Goal: Transaction & Acquisition: Purchase product/service

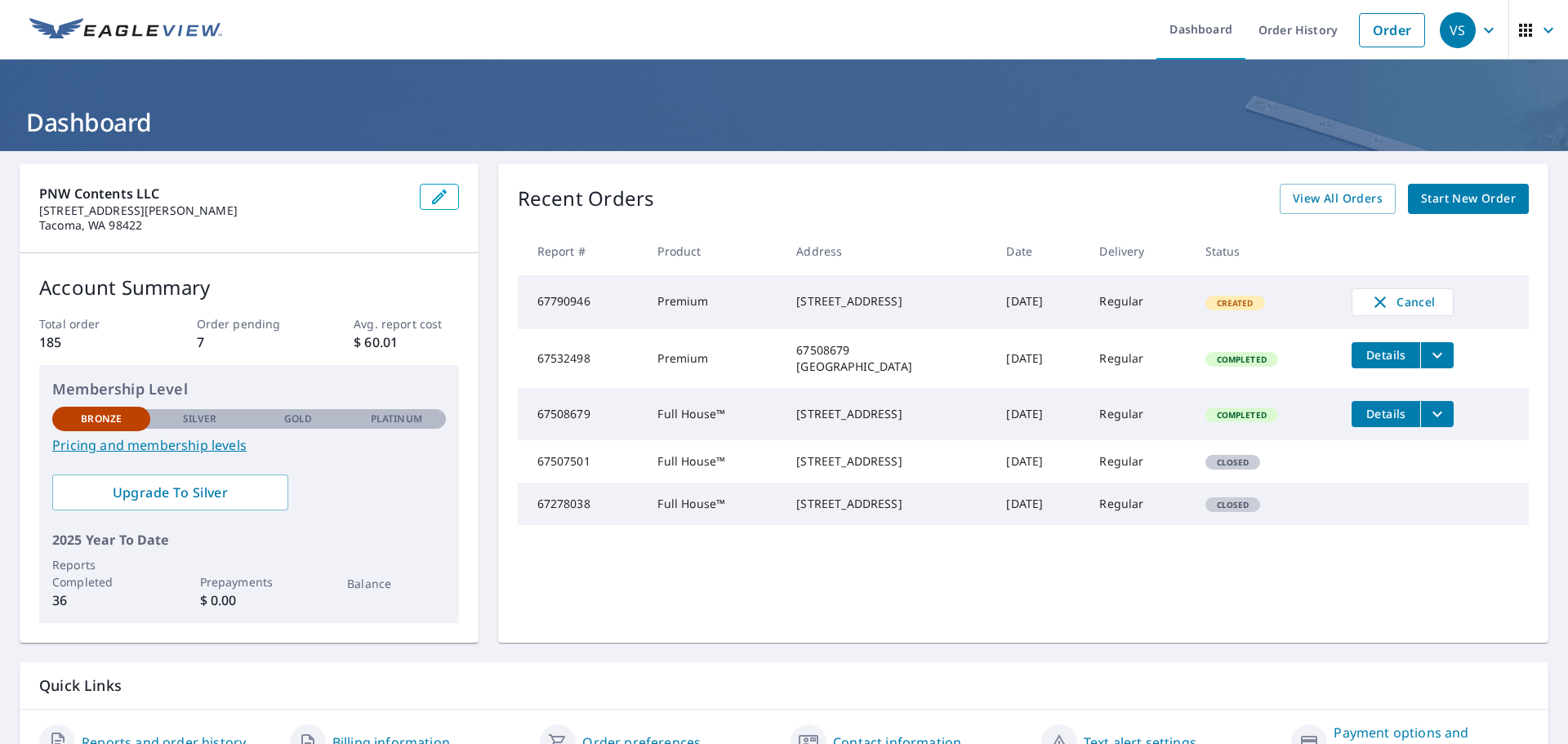
click at [1443, 206] on span "Start New Order" at bounding box center [1468, 199] width 94 height 20
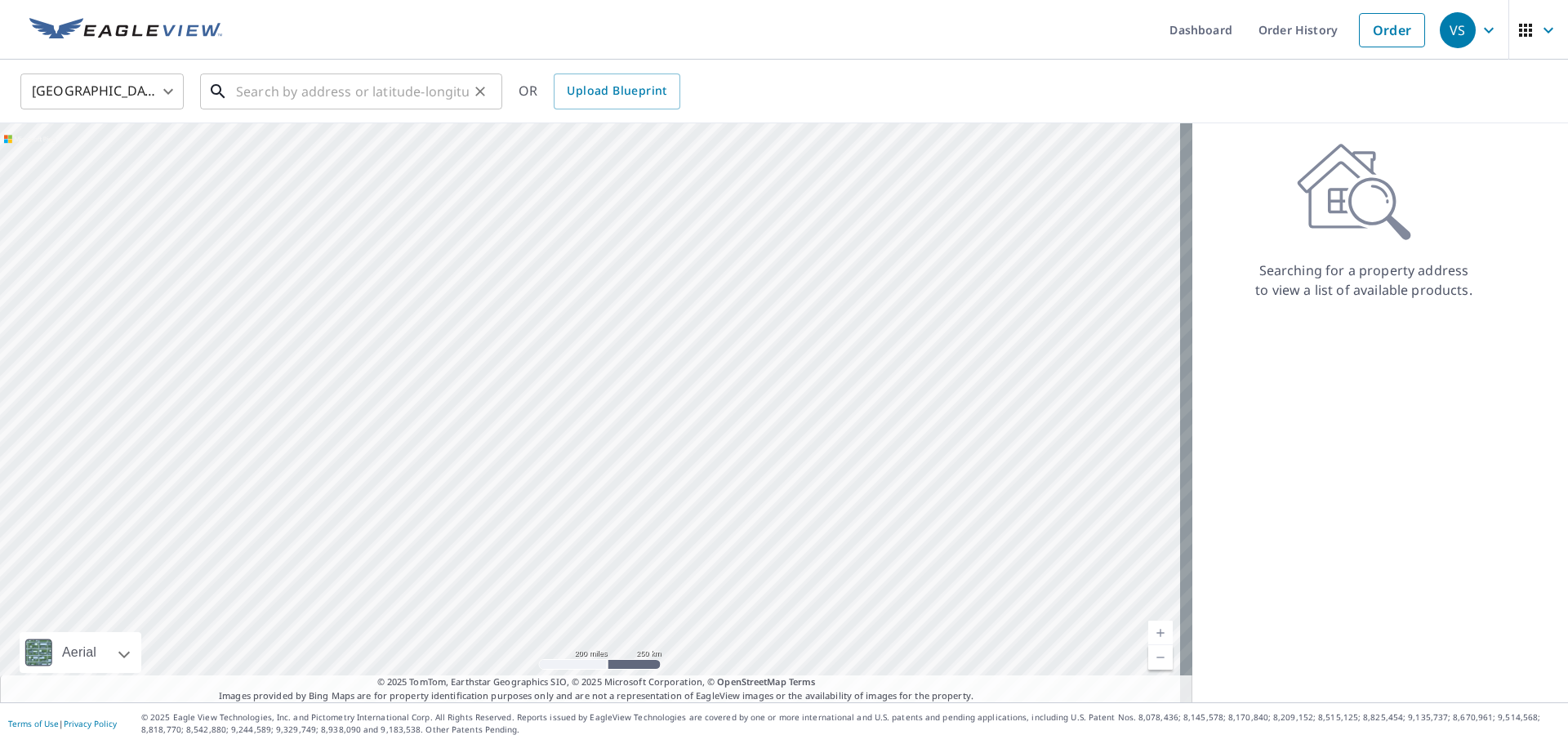
click at [359, 86] on input "text" at bounding box center [352, 91] width 233 height 46
click at [365, 93] on input "text" at bounding box center [352, 91] width 233 height 46
click at [331, 81] on input "text" at bounding box center [352, 91] width 233 height 46
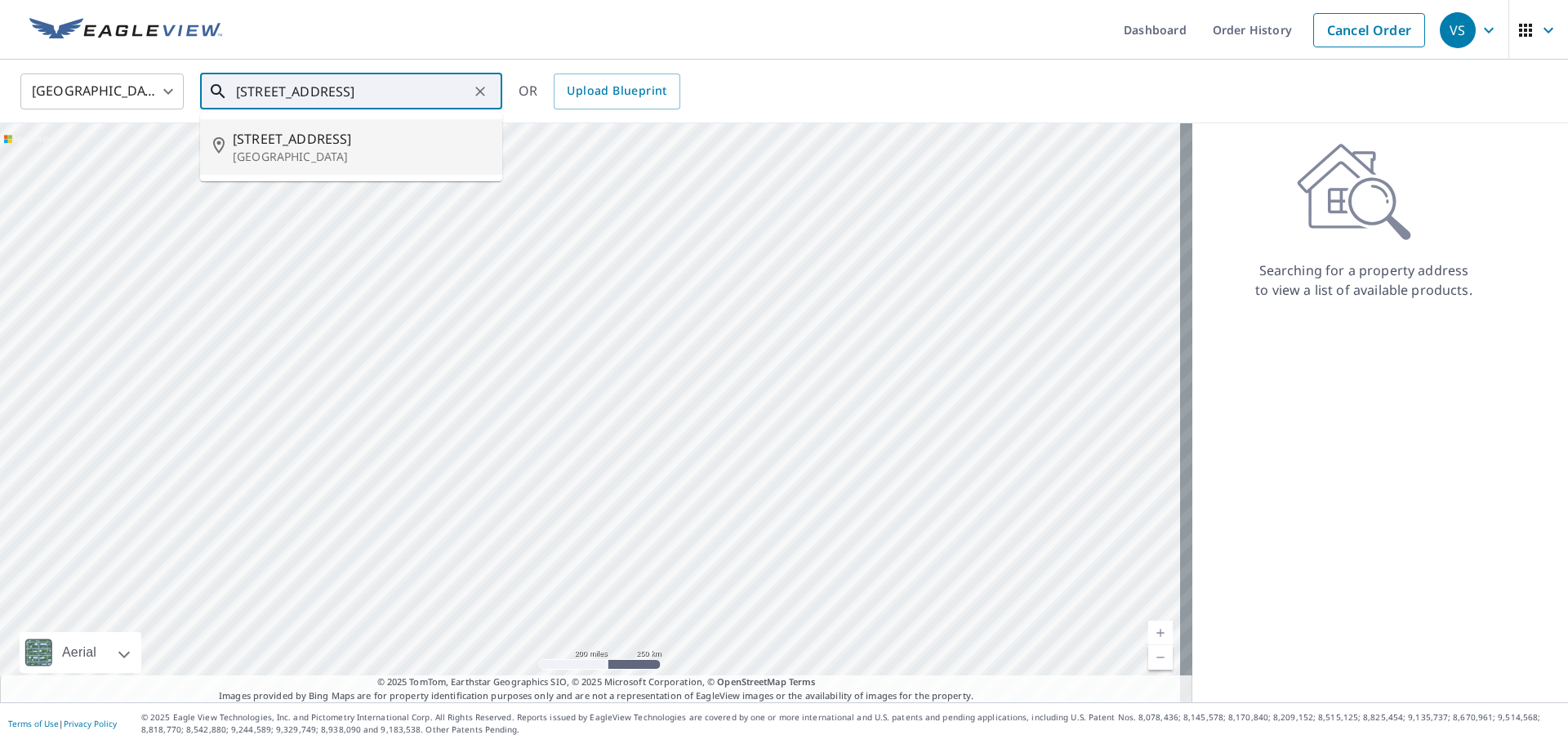
click at [321, 153] on p "[GEOGRAPHIC_DATA]" at bounding box center [360, 157] width 256 height 17
type input "[STREET_ADDRESS]"
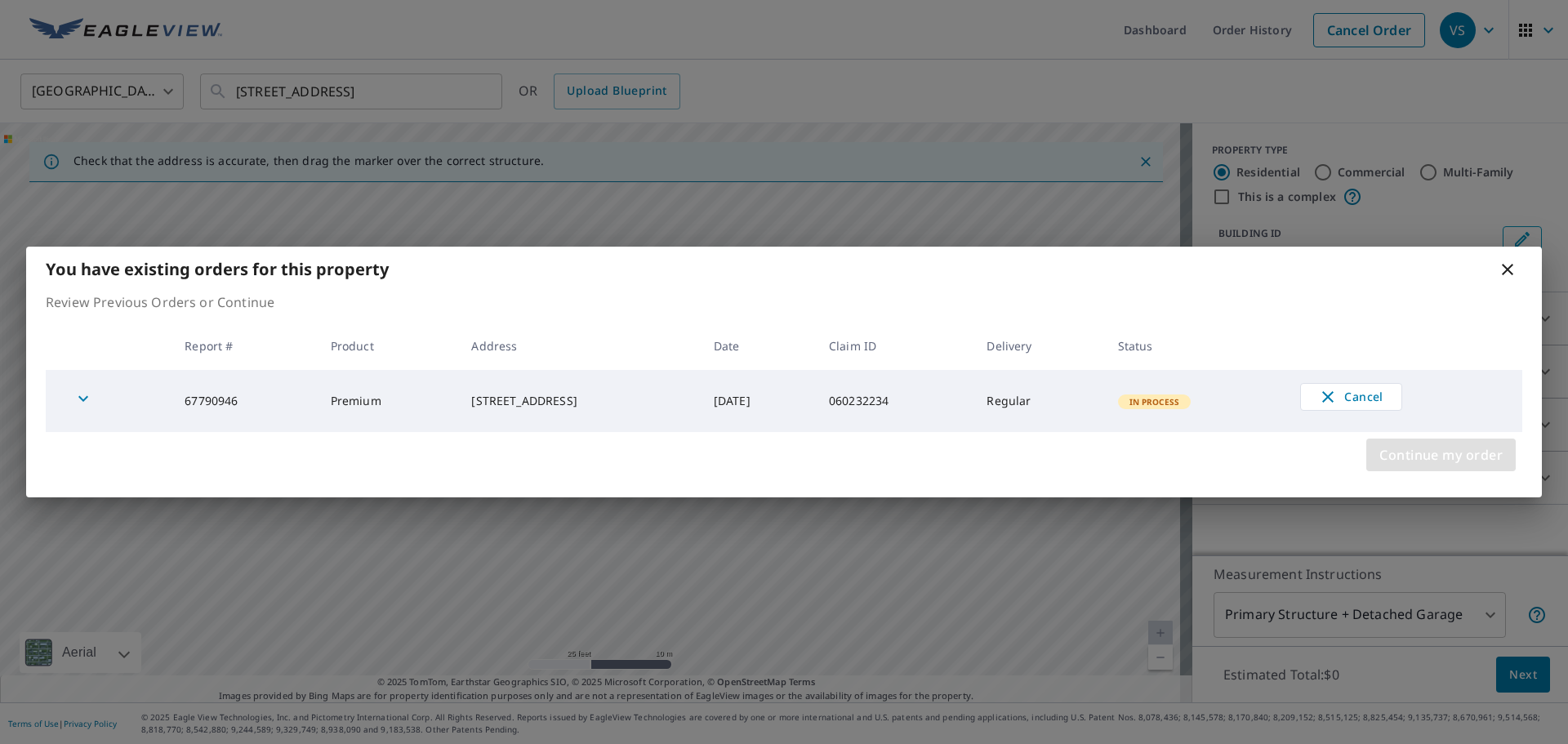
click at [1454, 456] on span "Continue my order" at bounding box center [1440, 454] width 124 height 22
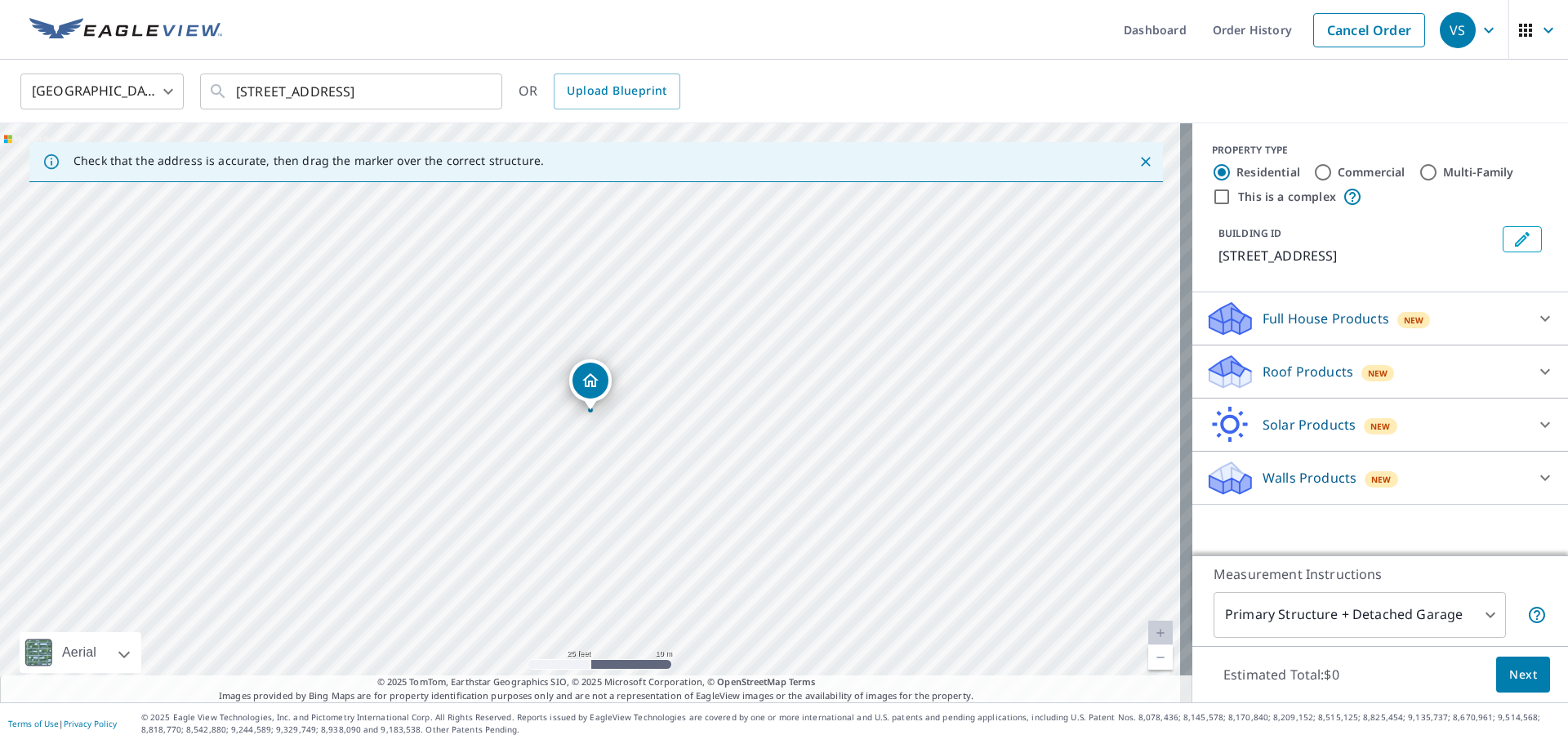
click at [1512, 498] on div "Walls Products New" at bounding box center [1365, 477] width 320 height 38
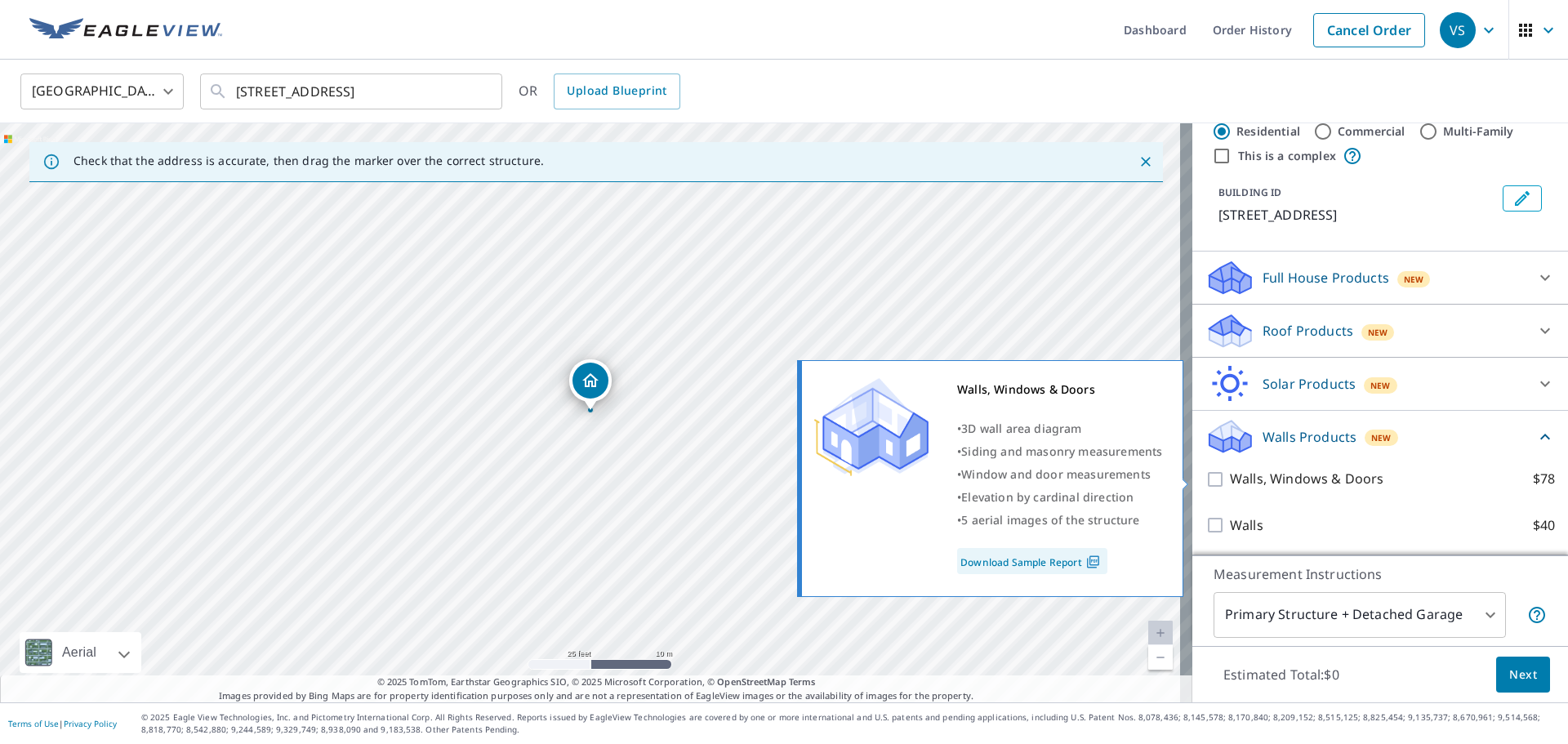
click at [1206, 479] on input "Walls, Windows & Doors $78" at bounding box center [1217, 479] width 24 height 19
checkbox input "true"
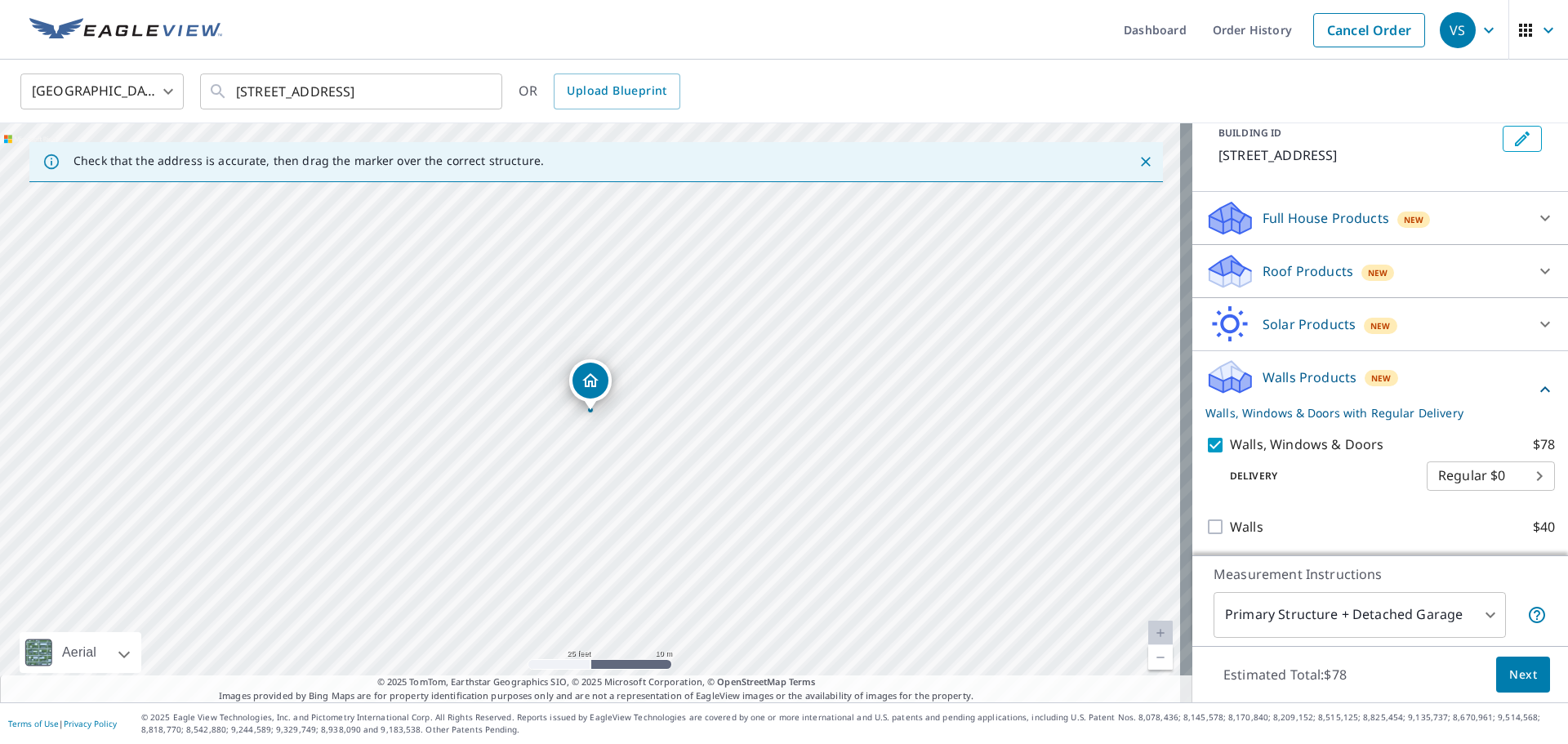
scroll to position [122, 0]
click at [1517, 679] on span "Next" at bounding box center [1523, 675] width 28 height 20
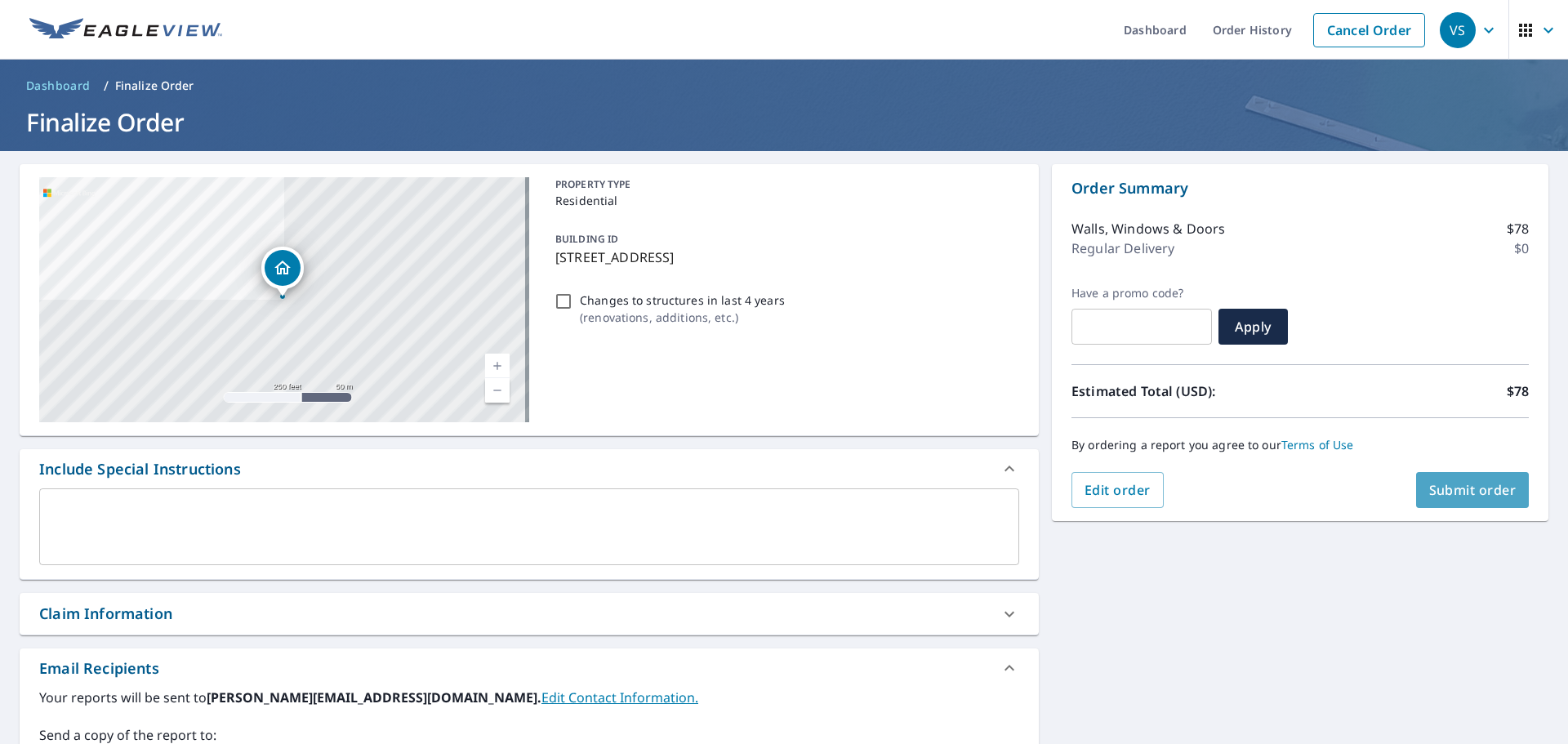
click at [1454, 483] on span "Submit order" at bounding box center [1473, 490] width 88 height 18
